Goal: Find specific page/section: Find specific page/section

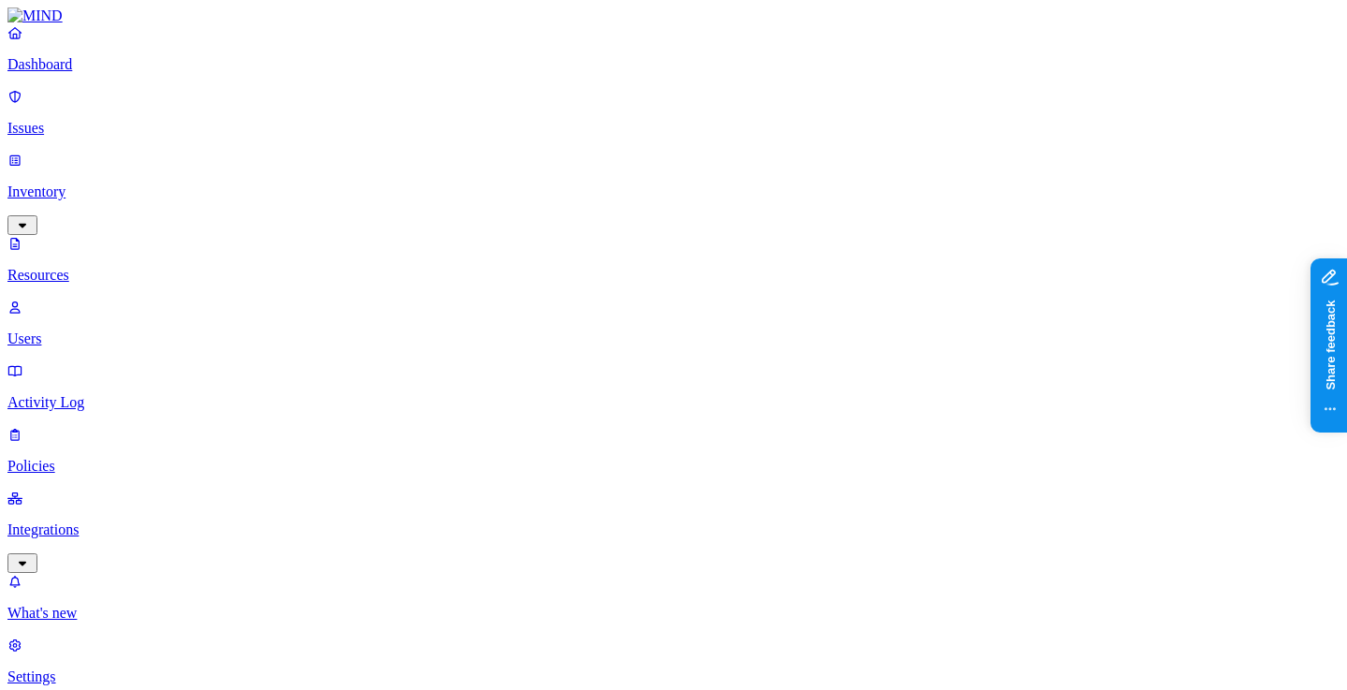
scroll to position [130, 0]
click at [95, 73] on p "Dashboard" at bounding box center [673, 64] width 1332 height 17
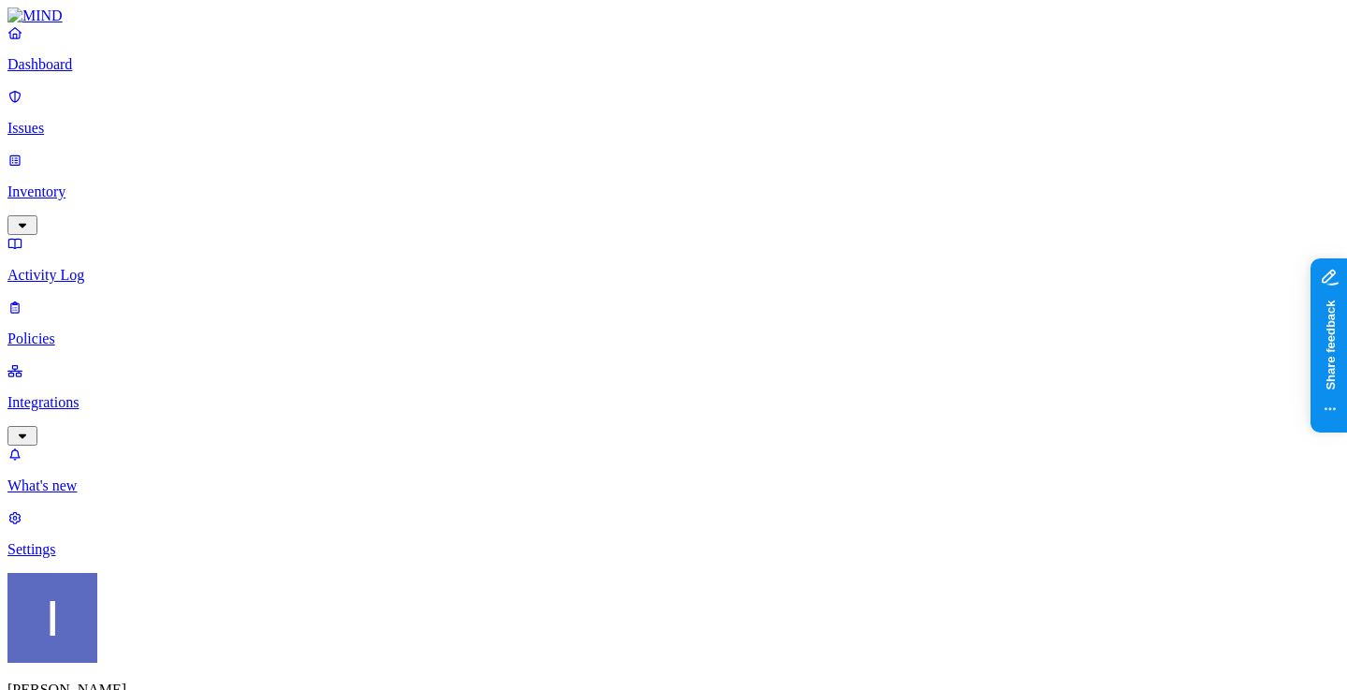
click at [146, 152] on link "Inventory" at bounding box center [673, 192] width 1332 height 80
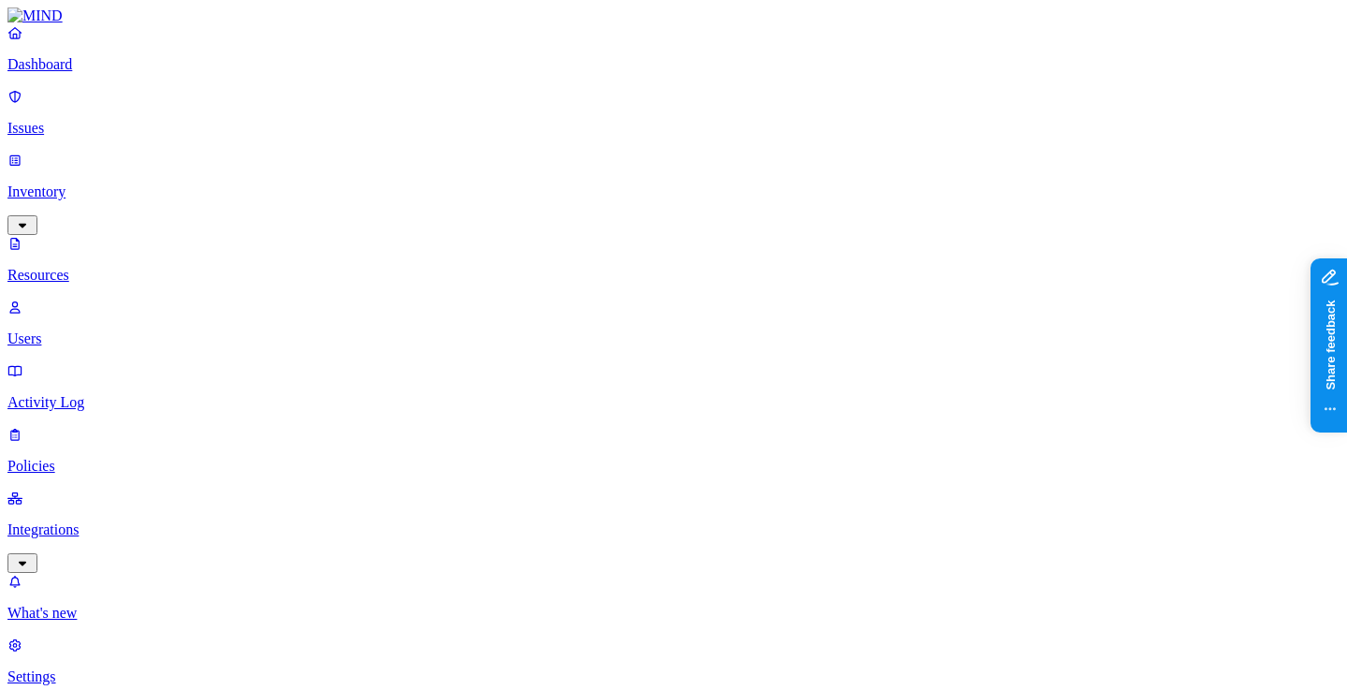
click at [582, 182] on span "PCI" at bounding box center [570, 190] width 23 height 16
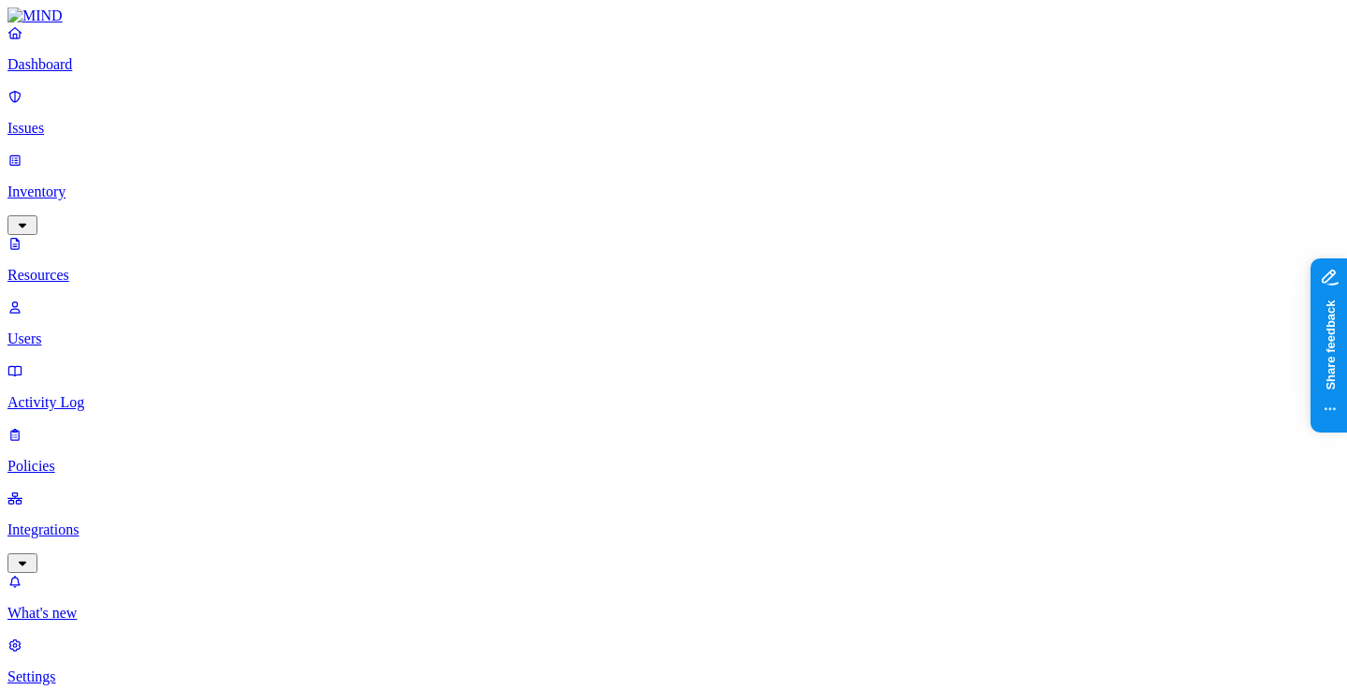
scroll to position [58, 0]
click at [102, 73] on link "Dashboard" at bounding box center [673, 48] width 1332 height 49
